Goal: Book appointment/travel/reservation

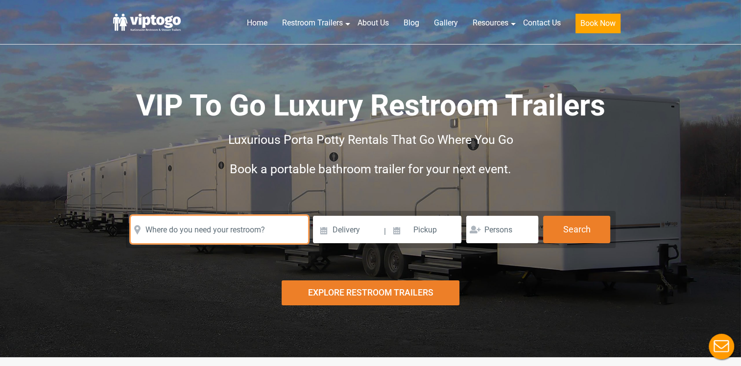
click at [177, 240] on input "text" at bounding box center [219, 229] width 177 height 27
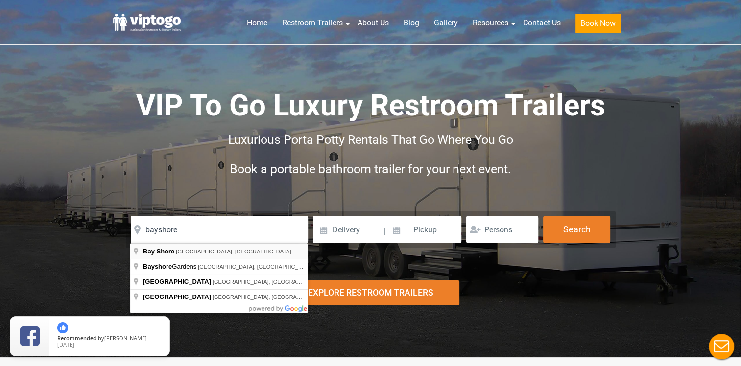
type input "[GEOGRAPHIC_DATA], [GEOGRAPHIC_DATA], [GEOGRAPHIC_DATA]"
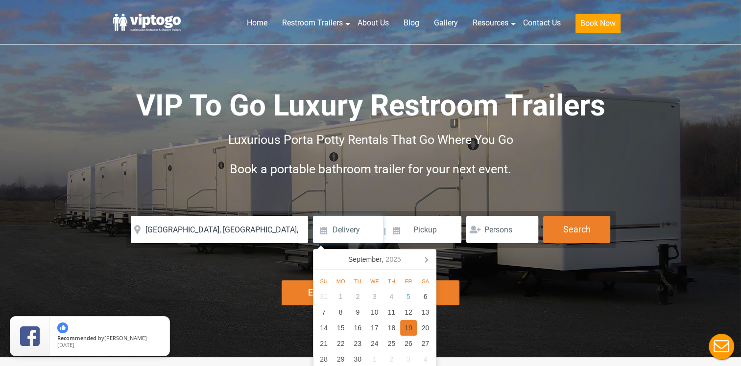
click at [411, 332] on div "19" at bounding box center [408, 328] width 17 height 16
type input "[DATE]"
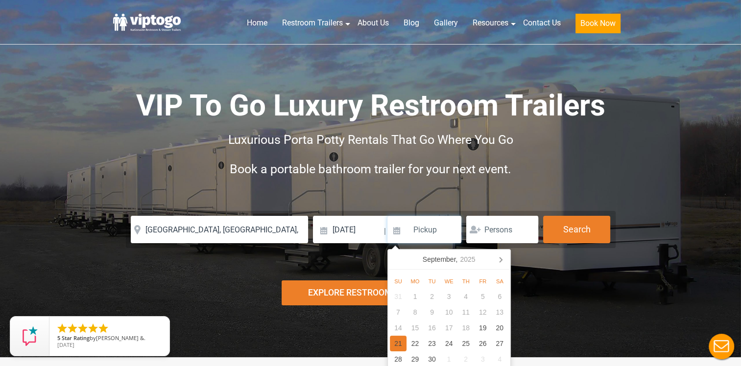
click at [398, 341] on div "21" at bounding box center [398, 344] width 17 height 16
type input "[DATE]"
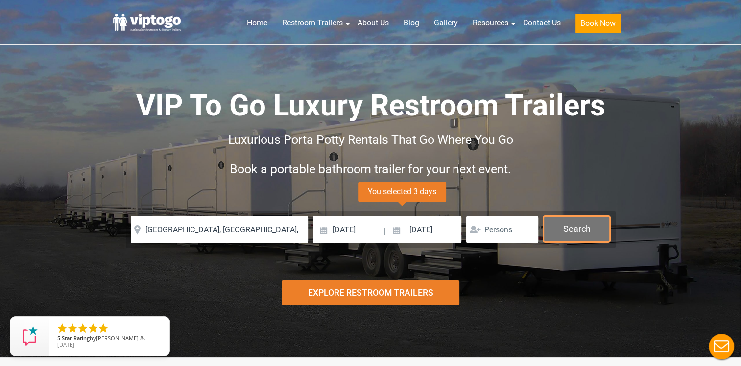
click at [574, 222] on button "Search" at bounding box center [576, 229] width 67 height 26
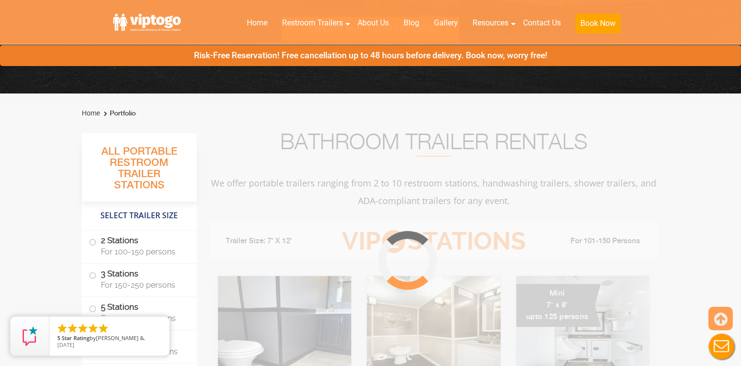
scroll to position [397, 0]
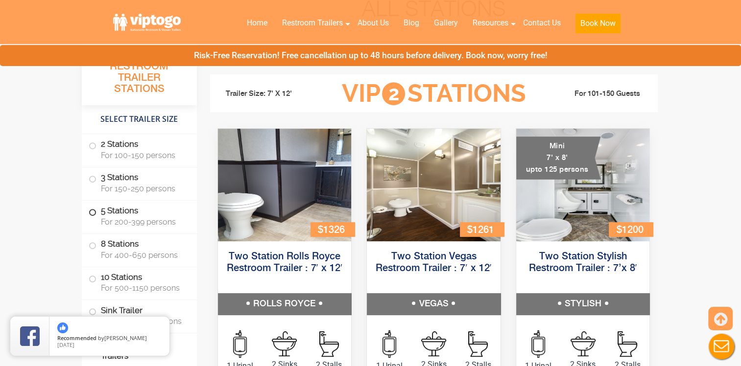
click at [91, 214] on span at bounding box center [93, 212] width 4 height 4
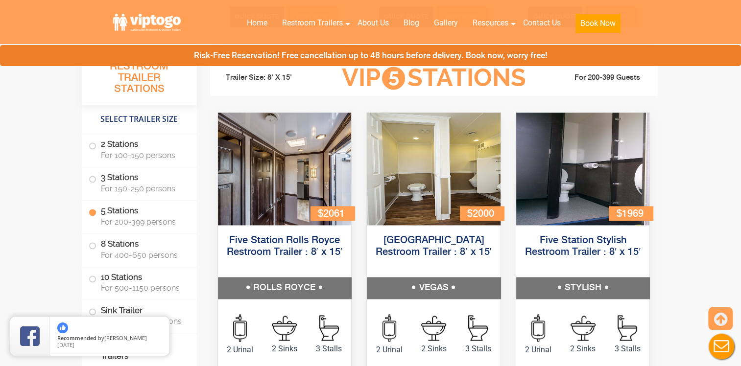
scroll to position [1466, 0]
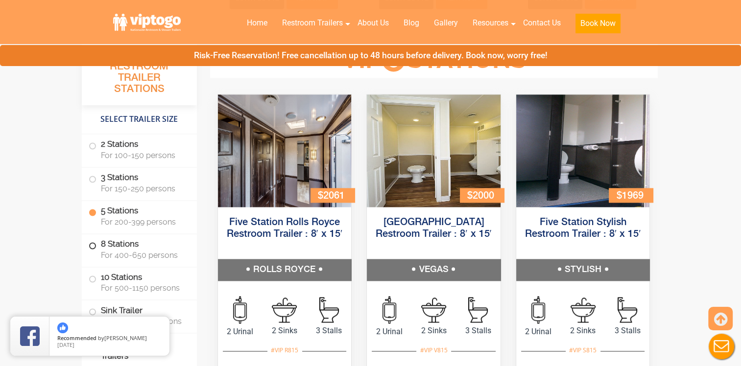
click at [94, 244] on span at bounding box center [93, 246] width 4 height 4
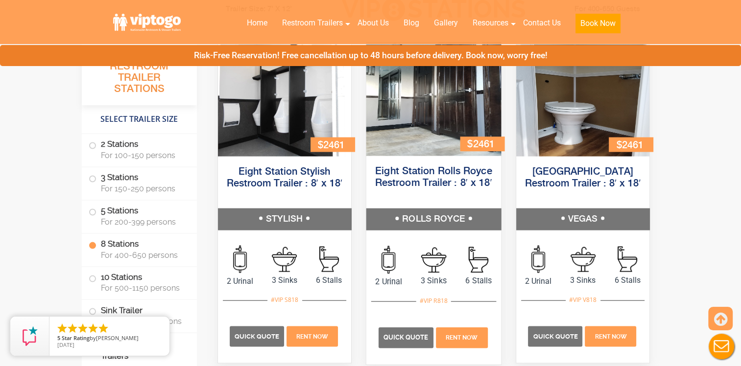
scroll to position [1952, 0]
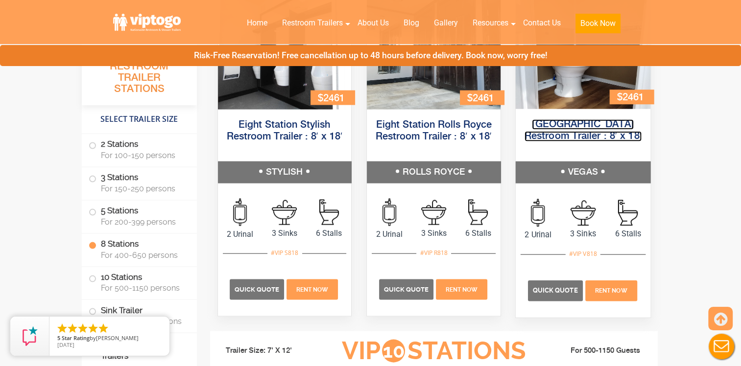
click at [539, 122] on link "[GEOGRAPHIC_DATA] Restroom Trailer : 8′ x 18′" at bounding box center [582, 131] width 117 height 22
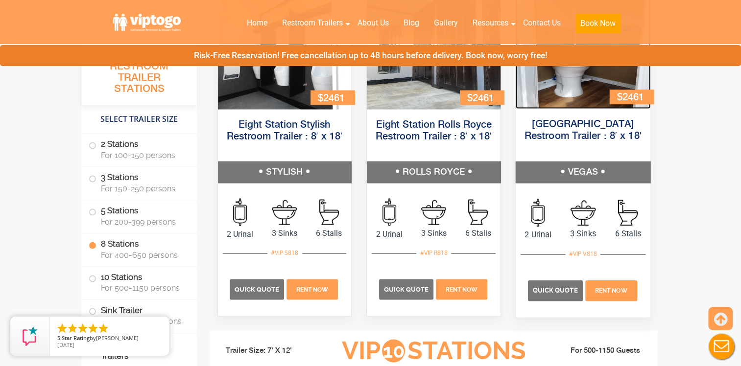
click at [549, 95] on img at bounding box center [582, 53] width 135 height 114
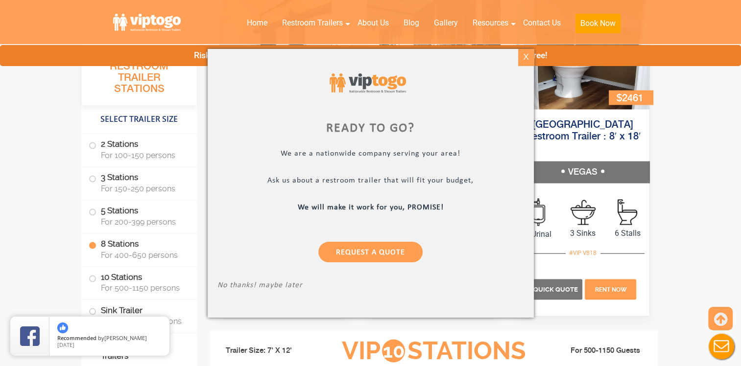
click at [525, 60] on div "X" at bounding box center [525, 57] width 15 height 17
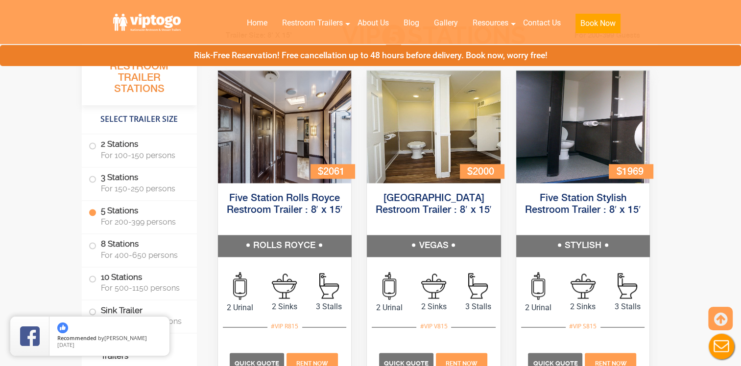
scroll to position [1463, 0]
